Goal: Book appointment/travel/reservation

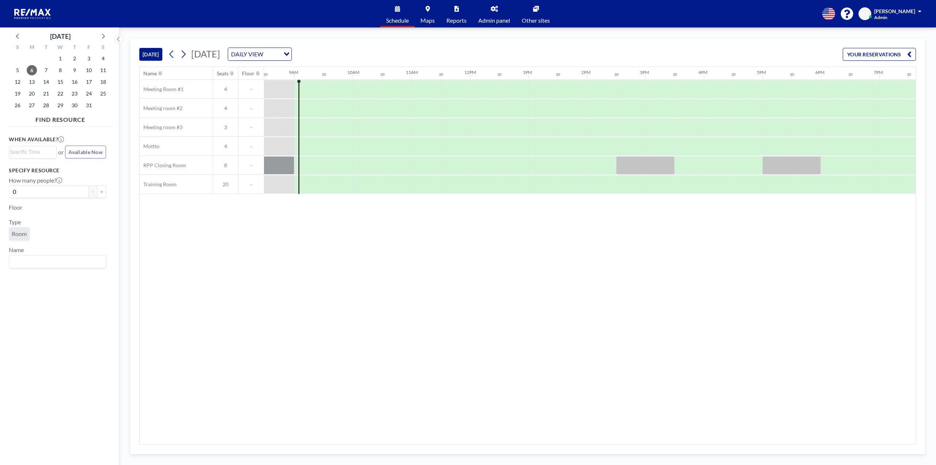
scroll to position [0, 497]
click at [637, 166] on div at bounding box center [644, 165] width 59 height 18
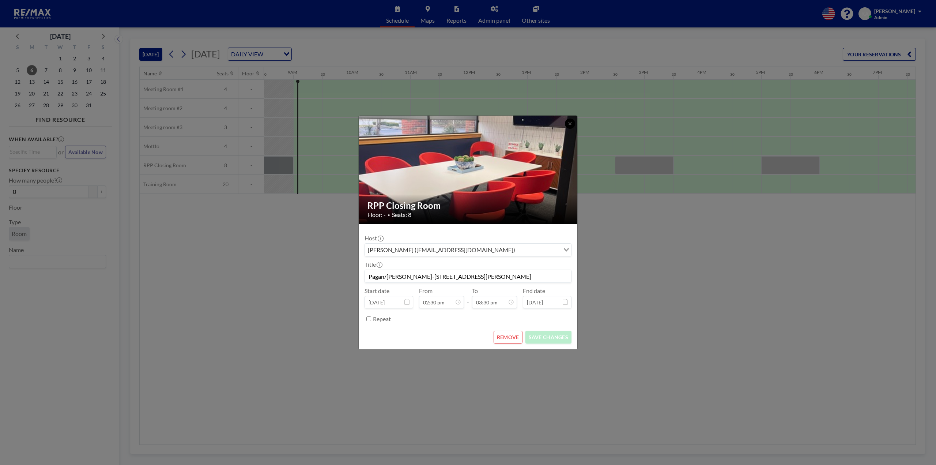
click at [568, 125] on icon at bounding box center [570, 123] width 4 height 4
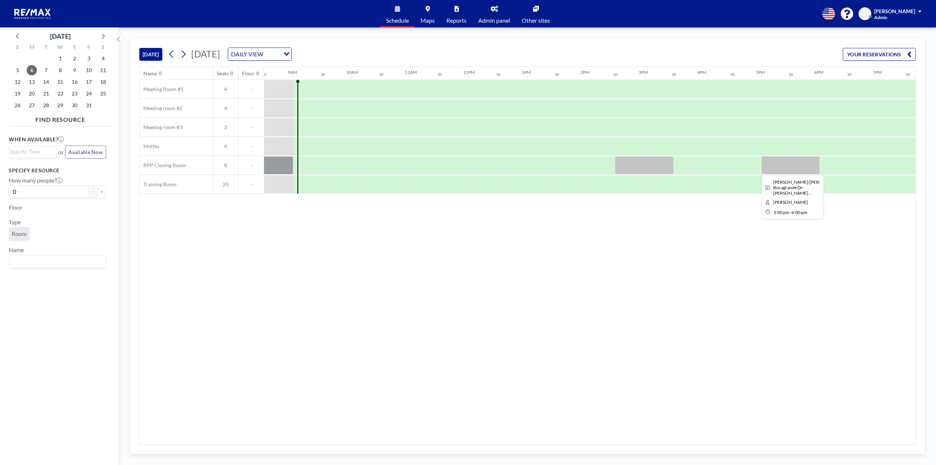
click at [776, 167] on div at bounding box center [790, 165] width 59 height 18
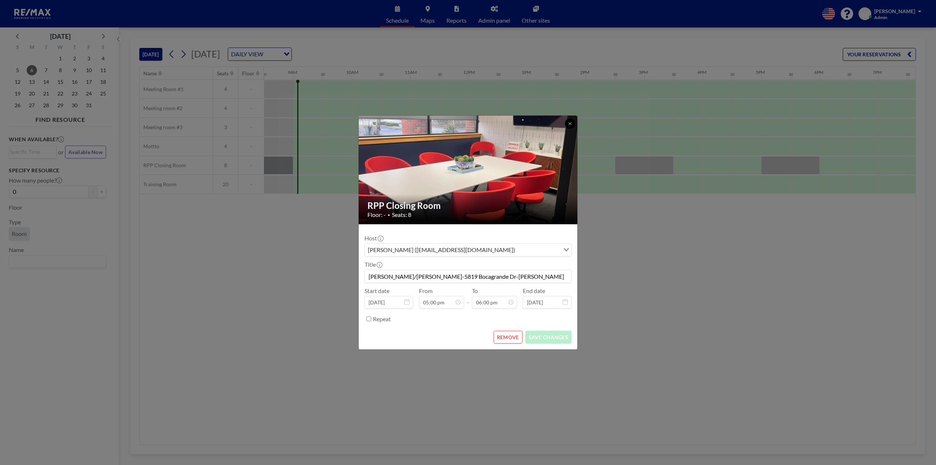
click at [572, 122] on icon at bounding box center [570, 123] width 4 height 4
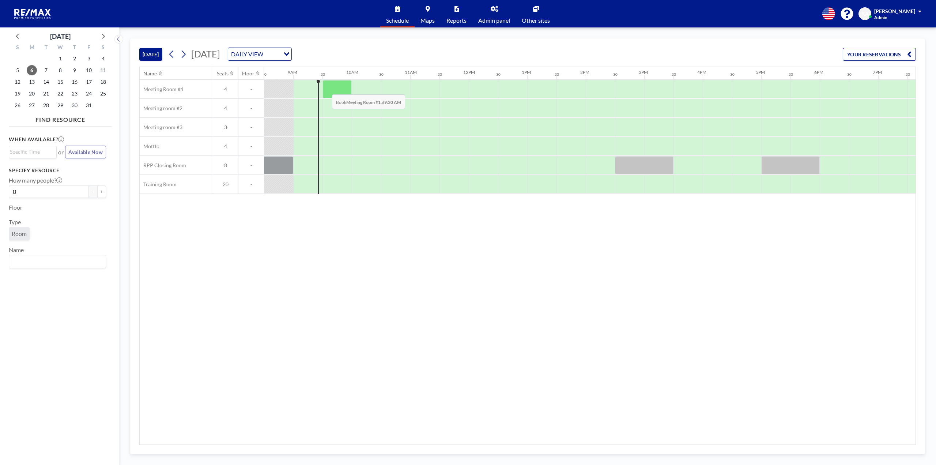
click at [326, 89] on div at bounding box center [337, 89] width 29 height 18
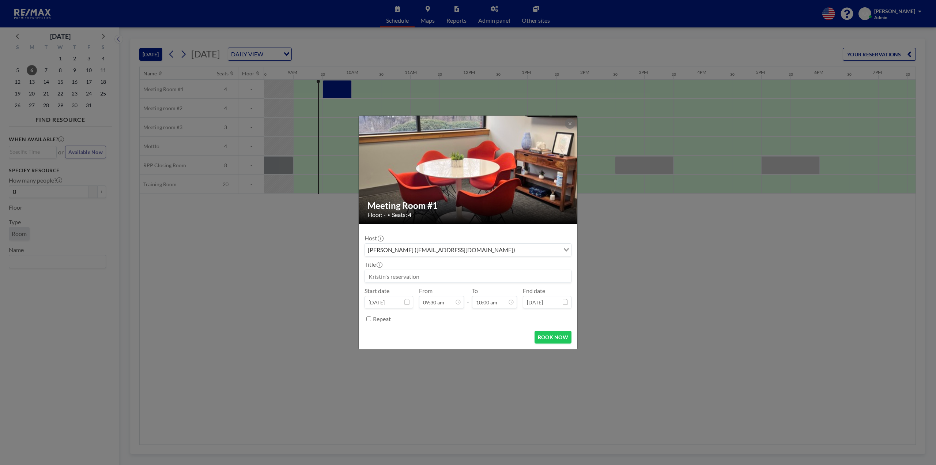
click at [428, 274] on input at bounding box center [468, 276] width 206 height 12
click at [547, 335] on button "BOOK NOW" at bounding box center [553, 337] width 37 height 13
type input "[PERSON_NAME] one on one"
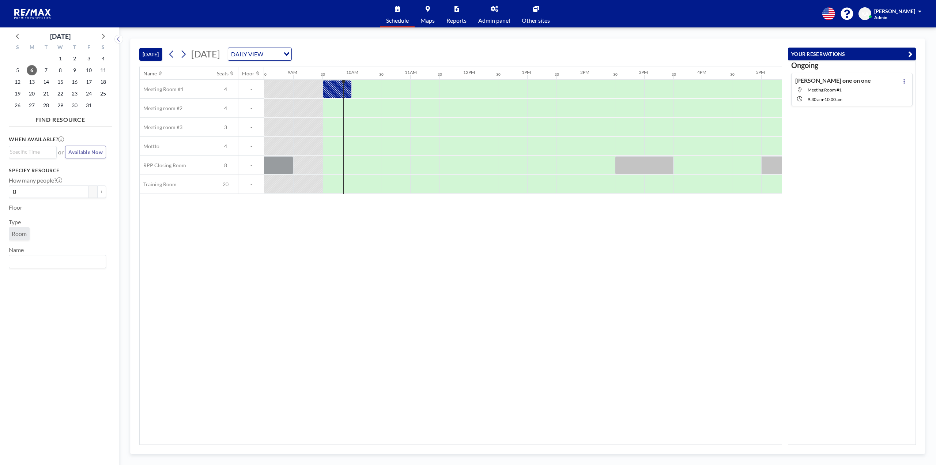
scroll to position [0, 497]
